Goal: Obtain resource: Download file/media

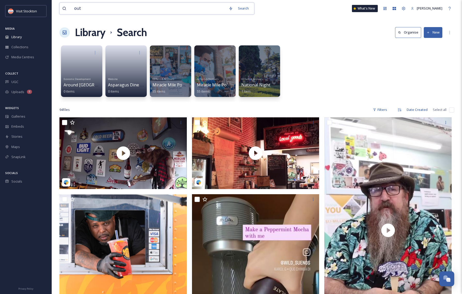
click at [101, 11] on input "out" at bounding box center [149, 8] width 154 height 11
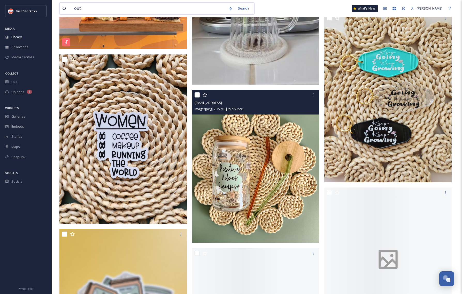
scroll to position [469, 0]
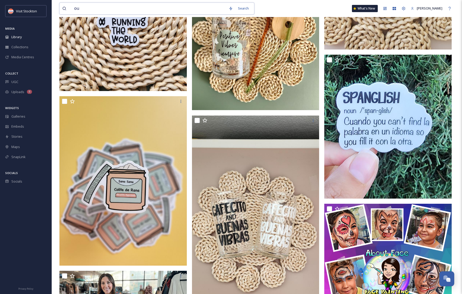
type input "o"
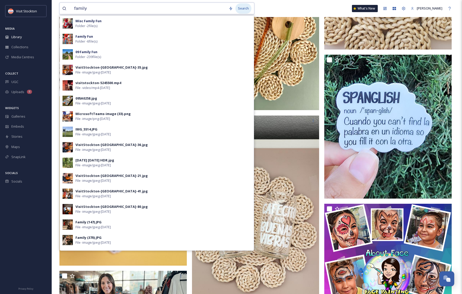
type input "family"
click at [245, 9] on div "Search" at bounding box center [243, 8] width 16 height 10
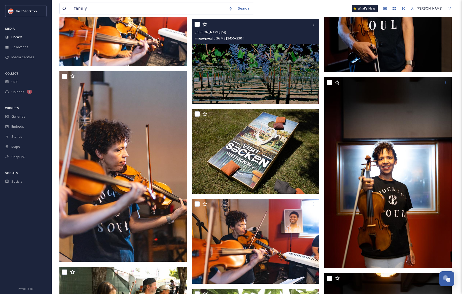
scroll to position [811, 0]
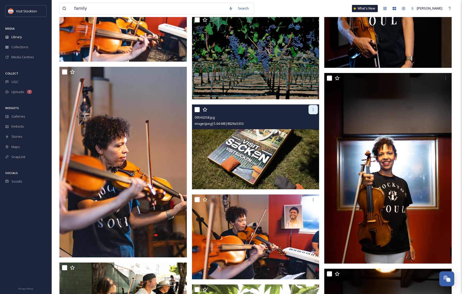
click at [311, 109] on icon at bounding box center [313, 110] width 4 height 4
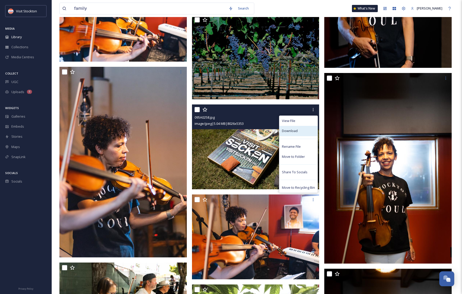
click at [287, 129] on span "Download" at bounding box center [290, 131] width 16 height 5
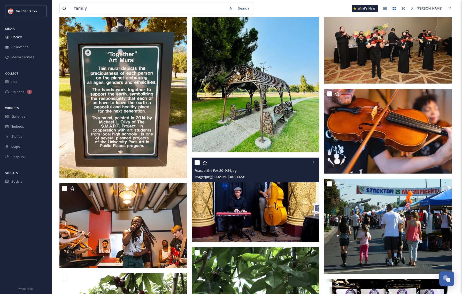
scroll to position [1614, 0]
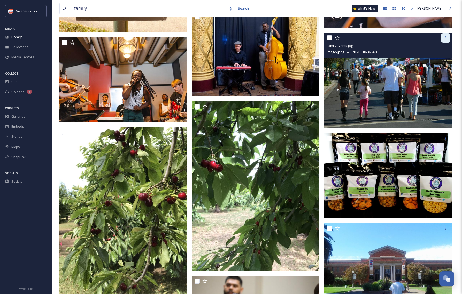
click at [446, 38] on icon at bounding box center [445, 38] width 4 height 4
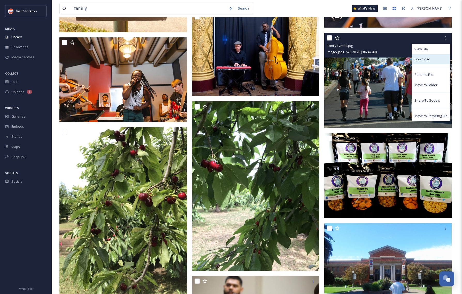
click at [424, 59] on span "Download" at bounding box center [422, 59] width 16 height 5
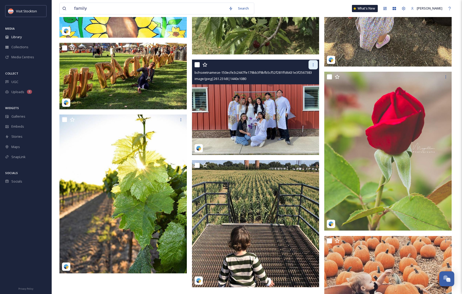
scroll to position [3025, 0]
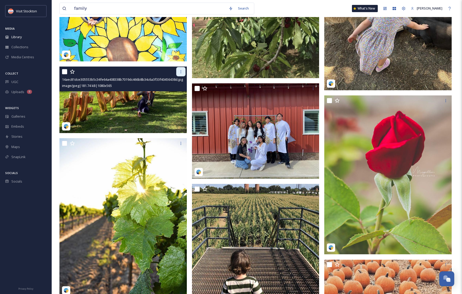
click at [181, 70] on icon at bounding box center [181, 72] width 4 height 4
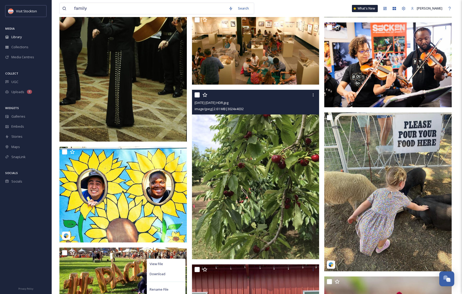
scroll to position [2952, 0]
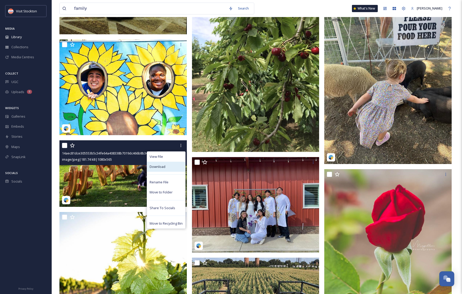
click at [159, 166] on span "Download" at bounding box center [157, 166] width 16 height 5
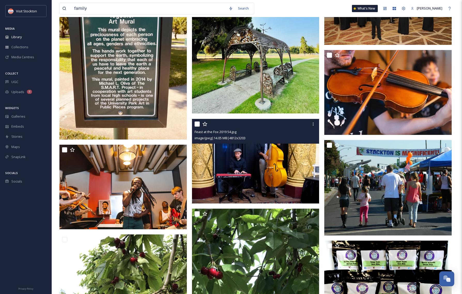
scroll to position [1362, 0]
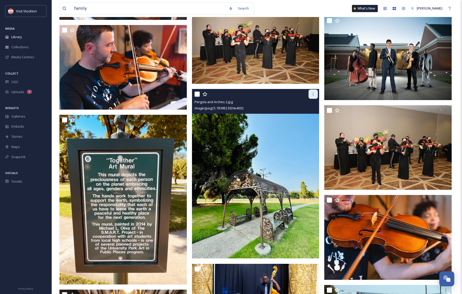
click at [314, 92] on icon at bounding box center [313, 94] width 4 height 4
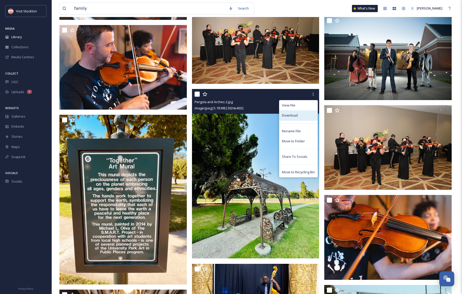
click at [292, 116] on span "Download" at bounding box center [290, 115] width 16 height 5
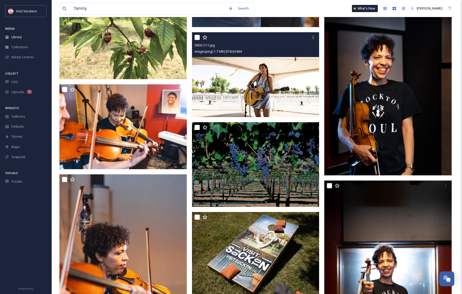
scroll to position [728, 0]
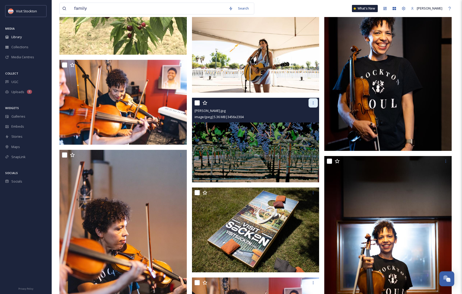
click at [312, 103] on icon at bounding box center [313, 103] width 4 height 4
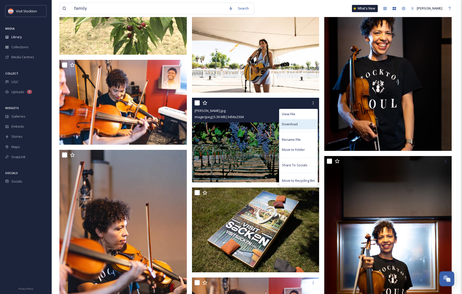
click at [290, 125] on span "Download" at bounding box center [290, 124] width 16 height 5
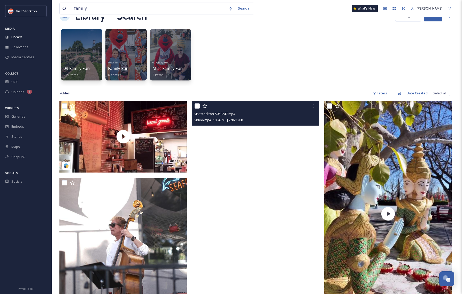
scroll to position [0, 0]
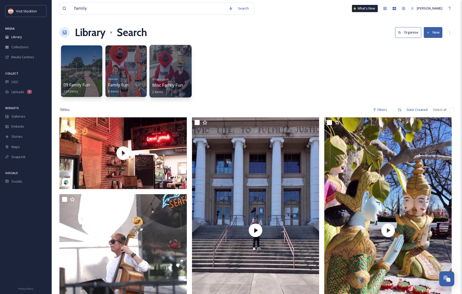
click at [173, 69] on div at bounding box center [170, 71] width 42 height 53
